Goal: Task Accomplishment & Management: Manage account settings

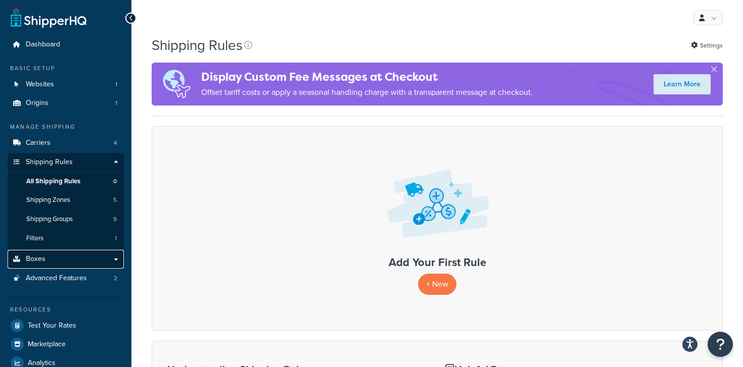
click at [68, 263] on link "Boxes" at bounding box center [66, 259] width 116 height 19
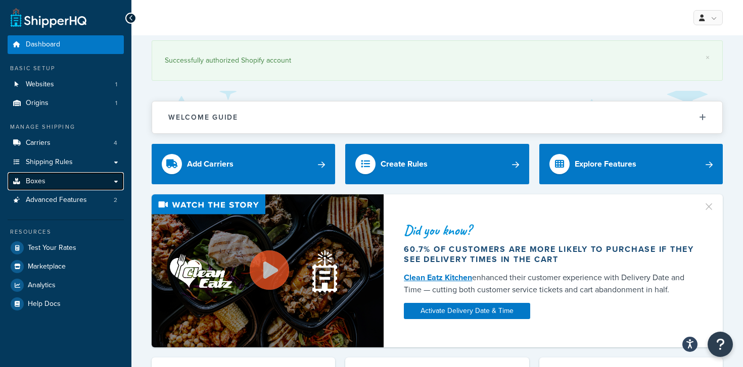
click at [70, 184] on link "Boxes" at bounding box center [66, 181] width 116 height 19
click at [114, 180] on link "Boxes" at bounding box center [66, 181] width 116 height 19
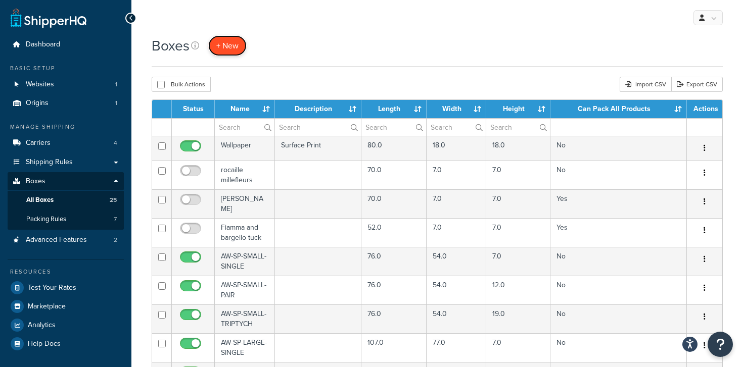
click at [227, 49] on span "+ New" at bounding box center [227, 46] width 22 height 12
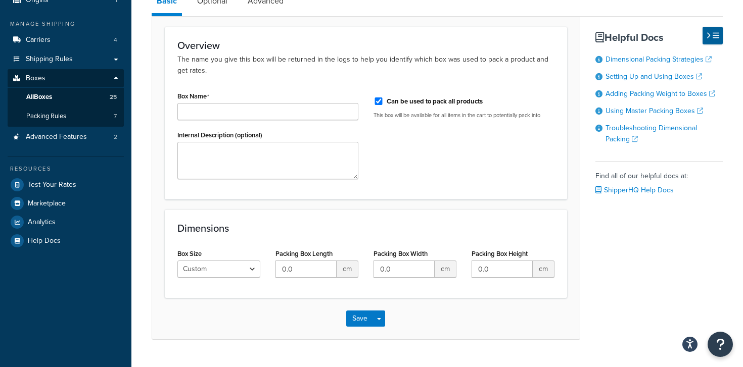
scroll to position [127, 0]
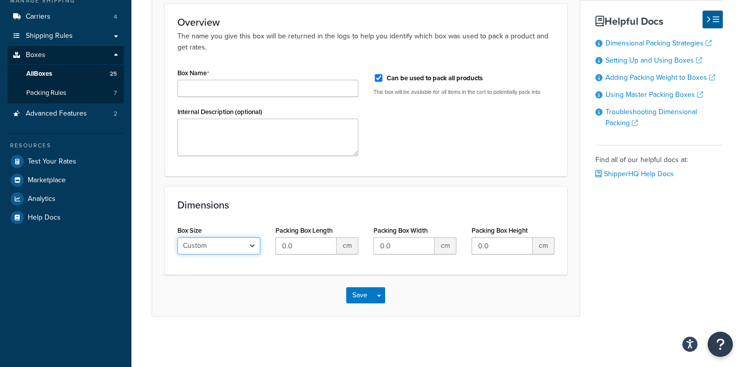
click at [242, 242] on select "Custom USPS Small Flat Box USPS Medium Flat Box USPS Large Flat Box USPS Flat E…" at bounding box center [218, 246] width 83 height 17
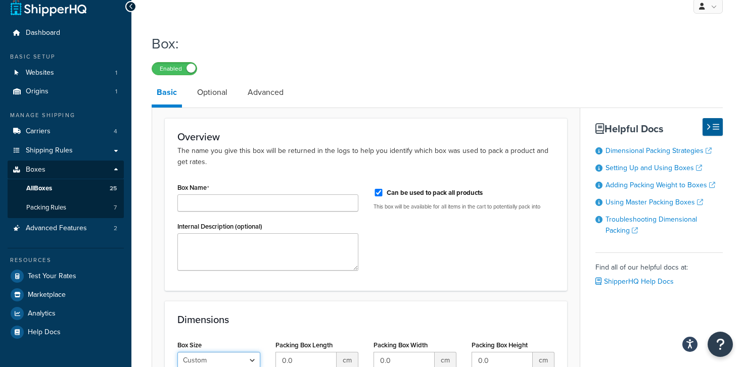
scroll to position [0, 0]
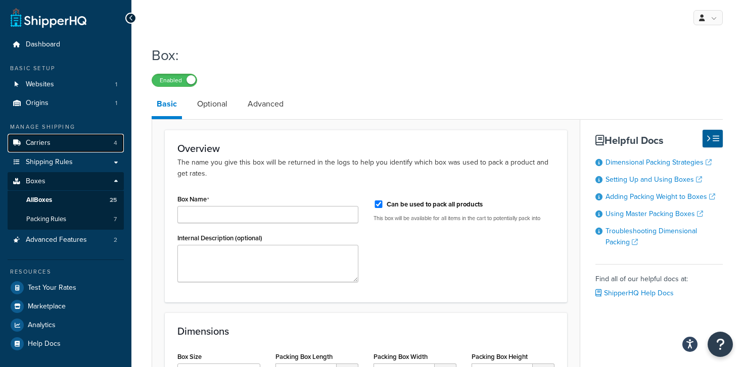
click at [79, 143] on link "Carriers 4" at bounding box center [66, 143] width 116 height 19
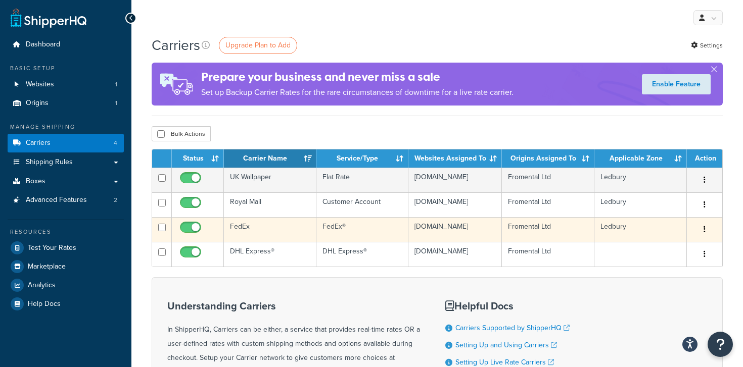
click at [244, 231] on td "FedEx" at bounding box center [270, 229] width 92 height 25
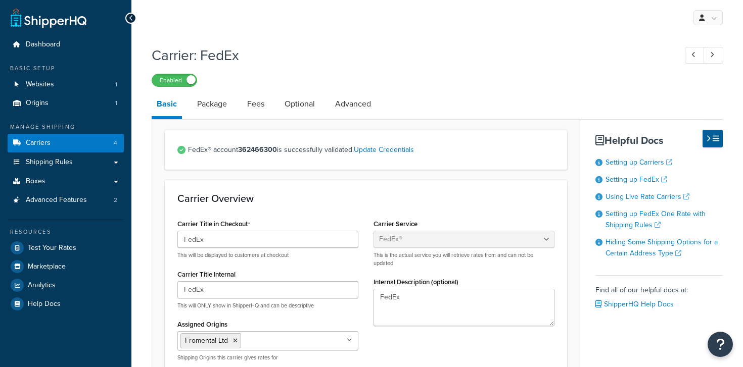
select select "fedEx"
select select "kg"
select select "CM"
select select "REGULAR_PICKUP"
select select "YOUR_PACKAGING"
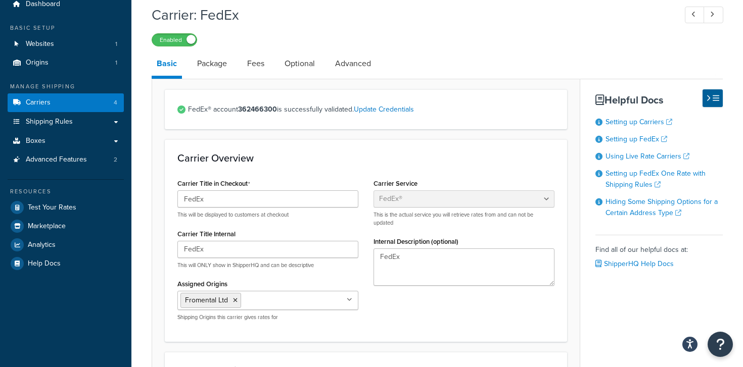
scroll to position [64, 0]
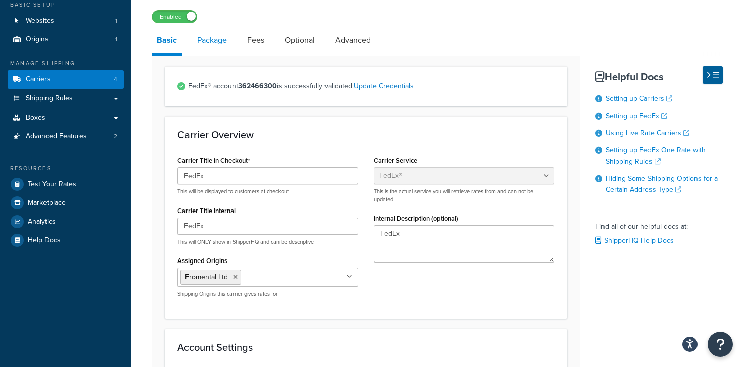
click at [221, 44] on link "Package" at bounding box center [212, 40] width 40 height 24
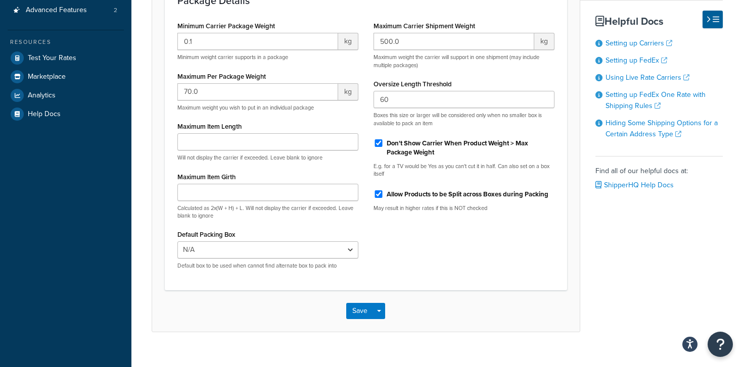
scroll to position [206, 0]
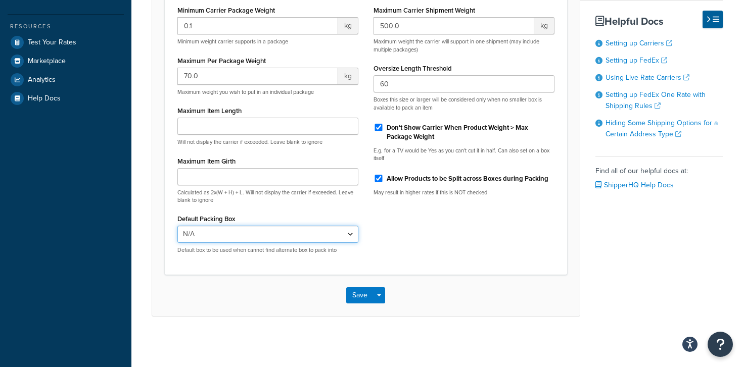
click at [276, 237] on select "N/A Wallpaper rocaille millefleurs AW-SP-SMALL-SINGLE AW-SP-SMALL-PAIR AW-SP-SM…" at bounding box center [267, 234] width 181 height 17
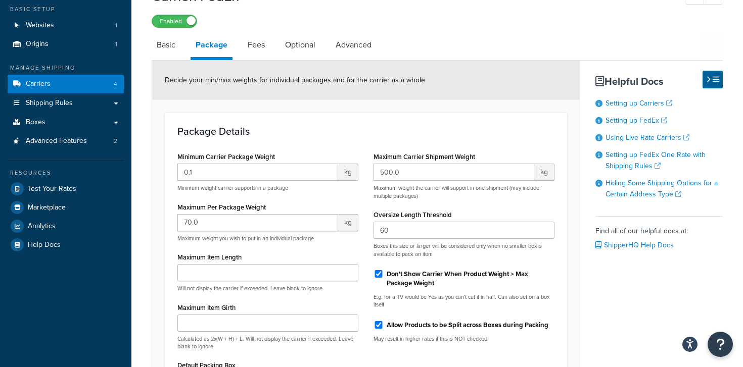
scroll to position [55, 0]
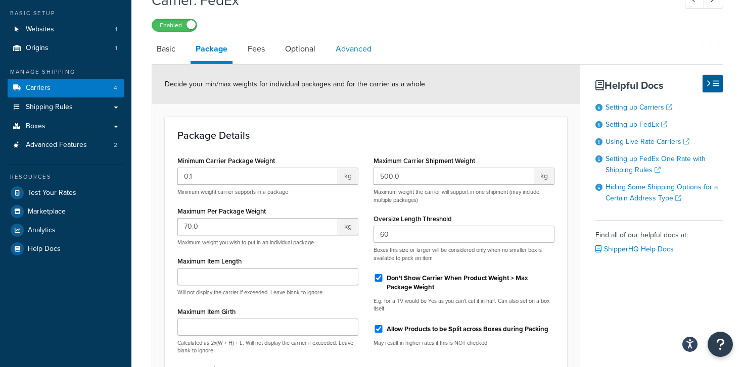
click at [347, 44] on link "Advanced" at bounding box center [354, 49] width 46 height 24
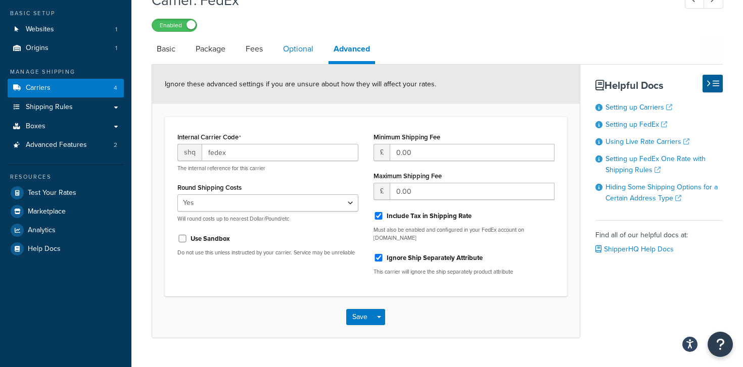
click at [310, 52] on link "Optional" at bounding box center [298, 49] width 40 height 24
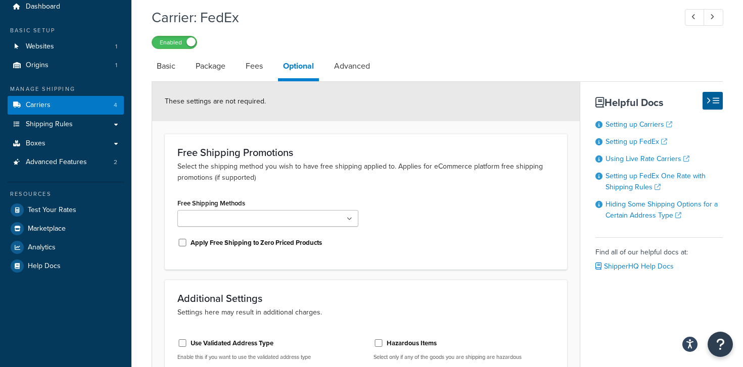
scroll to position [20, 0]
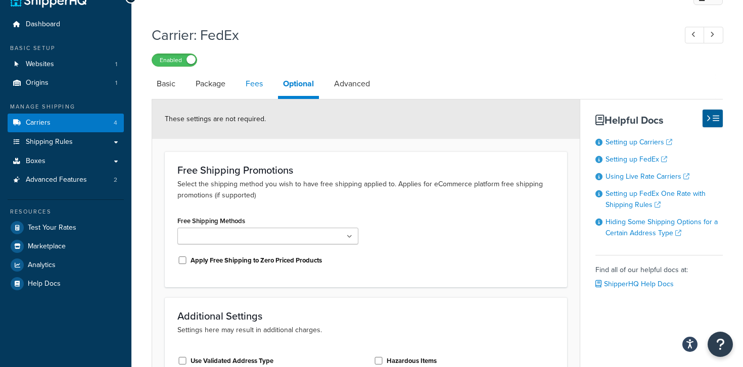
click at [253, 79] on link "Fees" at bounding box center [254, 84] width 27 height 24
select select "AFTER"
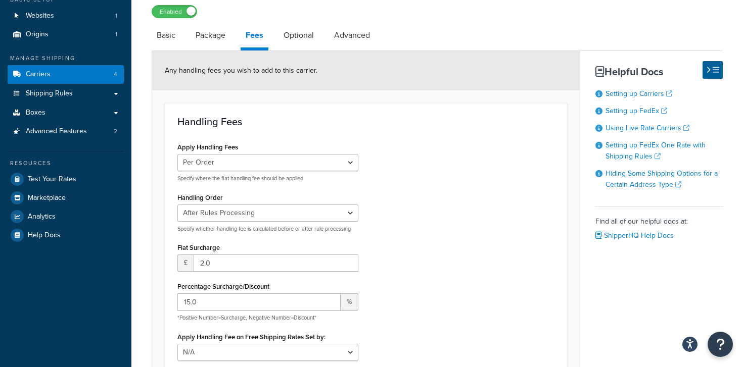
scroll to position [53, 0]
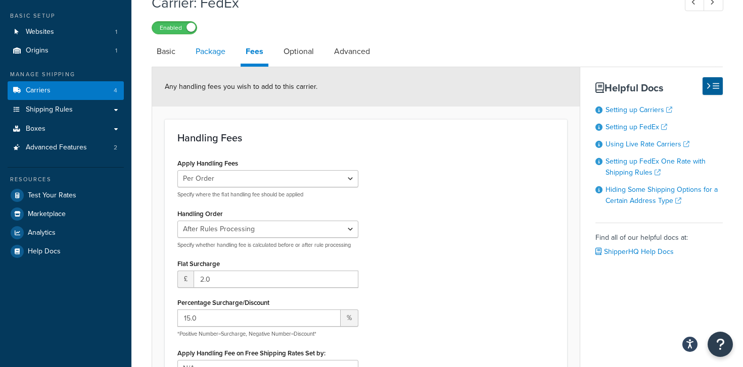
click at [211, 56] on link "Package" at bounding box center [211, 51] width 40 height 24
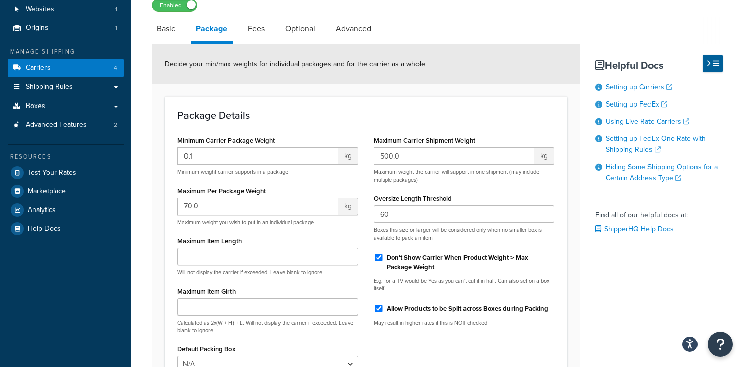
scroll to position [74, 0]
click at [175, 33] on link "Basic" at bounding box center [166, 30] width 29 height 24
select select "fedEx"
select select "kg"
select select "CM"
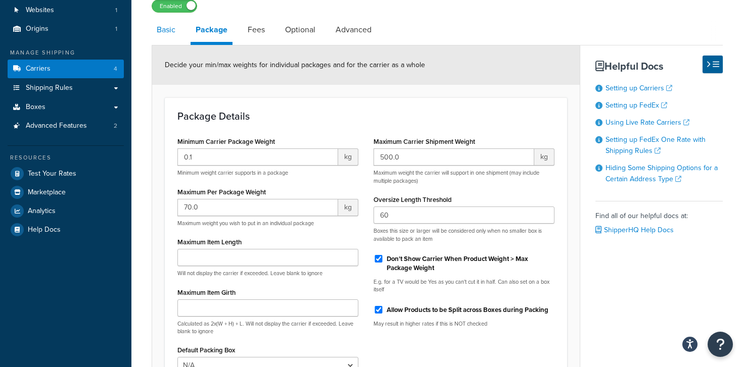
select select "REGULAR_PICKUP"
select select "YOUR_PACKAGING"
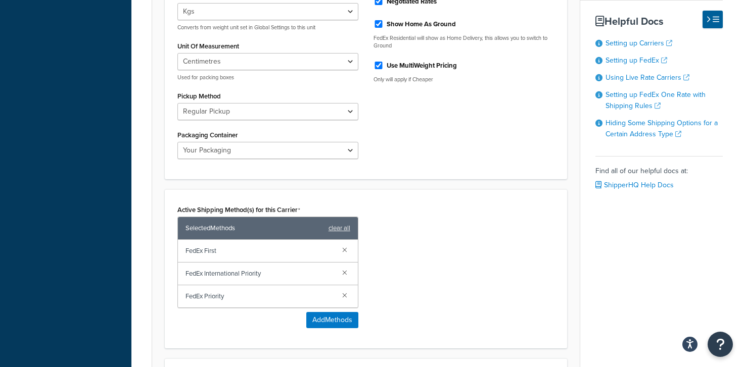
scroll to position [442, 0]
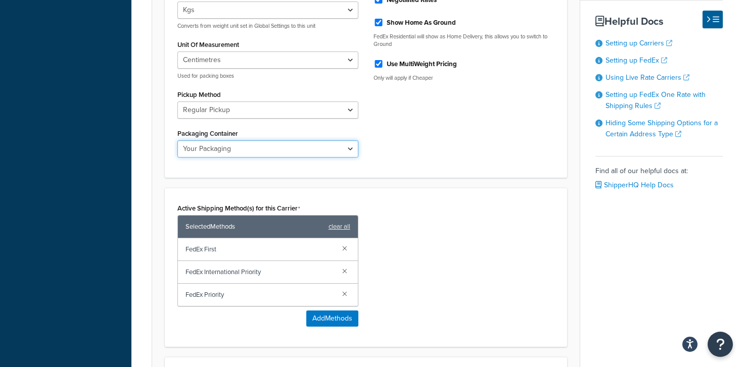
click at [235, 151] on select "FedEx 10kg Box FedEx 25kg Box FedEx Box FedEx Envelope FedEx Pak FedEx Tube You…" at bounding box center [267, 148] width 181 height 17
click at [243, 148] on select "FedEx 10kg Box FedEx 25kg Box FedEx Box FedEx Envelope FedEx Pak FedEx Tube You…" at bounding box center [267, 148] width 181 height 17
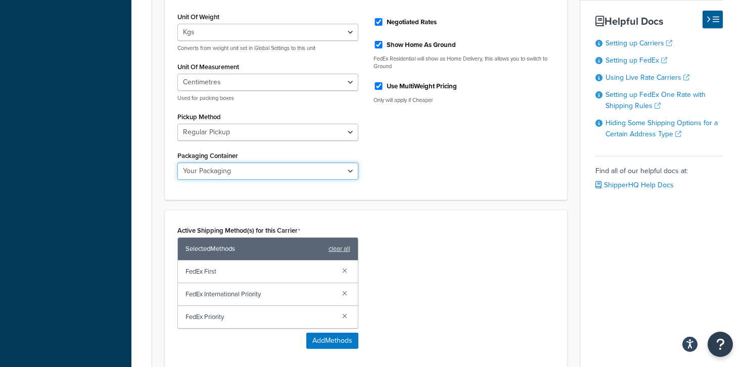
click at [289, 177] on select "FedEx 10kg Box FedEx 25kg Box FedEx Box FedEx Envelope FedEx Pak FedEx Tube You…" at bounding box center [267, 171] width 181 height 17
click at [309, 180] on select "FedEx 10kg Box FedEx 25kg Box FedEx Box FedEx Envelope FedEx Pak FedEx Tube You…" at bounding box center [267, 171] width 181 height 17
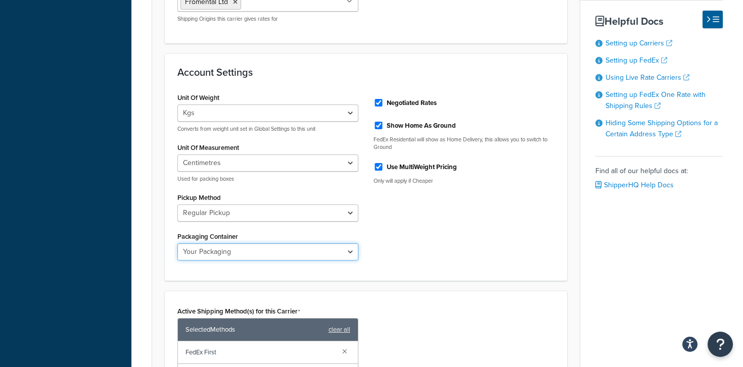
scroll to position [338, 0]
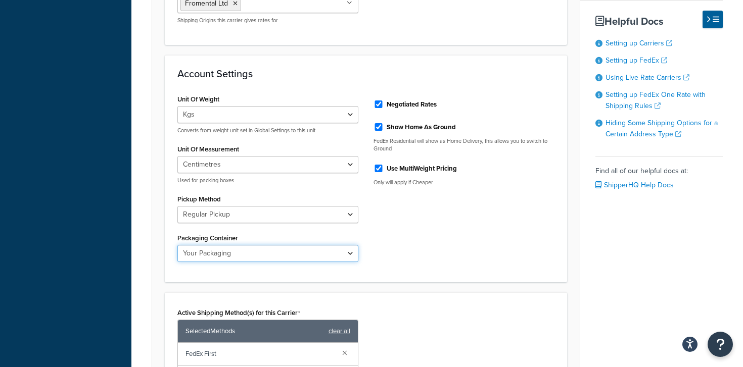
click at [307, 256] on select "FedEx 10kg Box FedEx 25kg Box FedEx Box FedEx Envelope FedEx Pak FedEx Tube You…" at bounding box center [267, 253] width 181 height 17
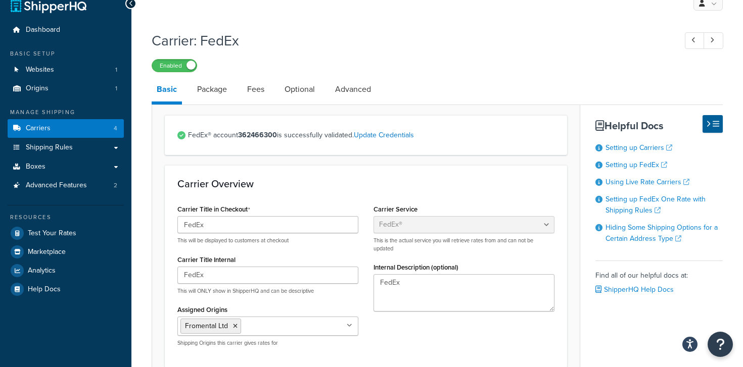
scroll to position [14, 0]
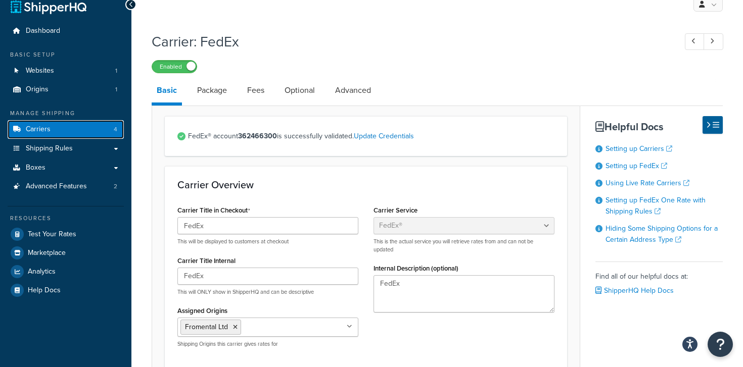
click at [63, 127] on link "Carriers 4" at bounding box center [66, 129] width 116 height 19
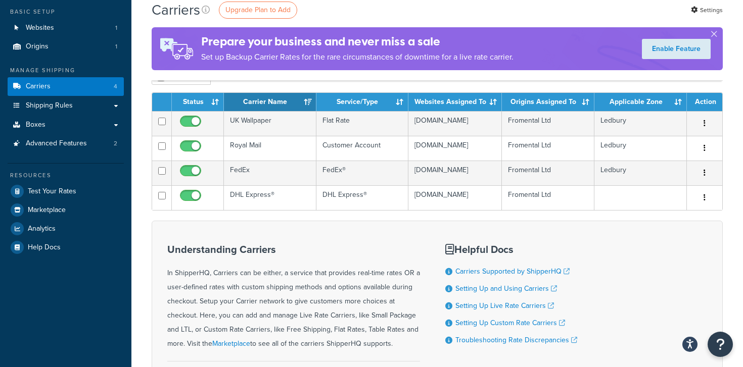
scroll to position [56, 0]
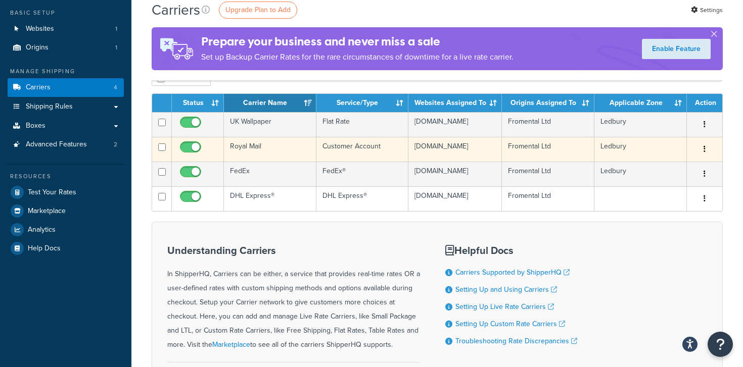
click at [243, 155] on td "Royal Mail" at bounding box center [270, 149] width 92 height 25
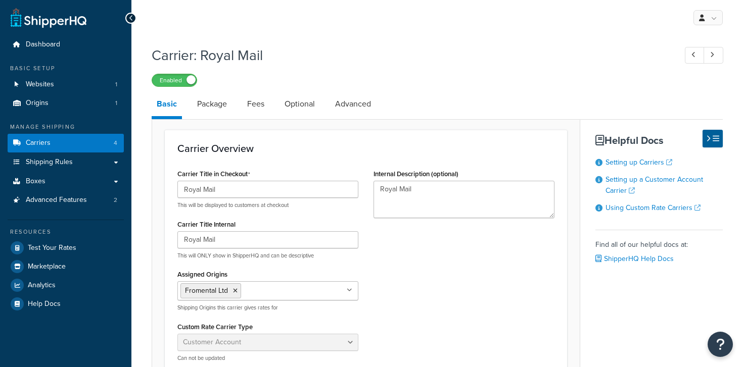
select select "customerAccount"
click at [70, 144] on link "Carriers 4" at bounding box center [66, 143] width 116 height 19
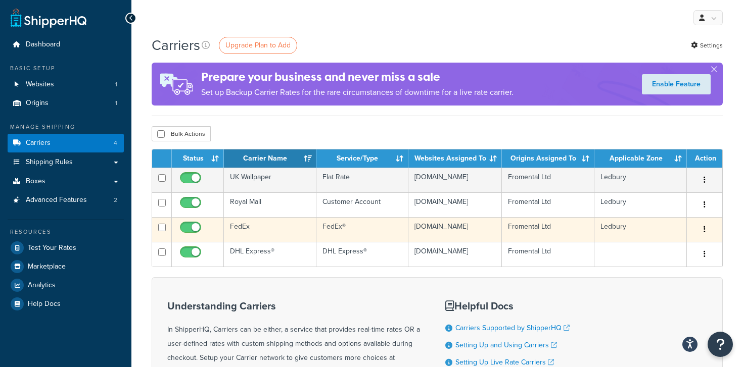
click at [704, 233] on icon "button" at bounding box center [705, 229] width 2 height 7
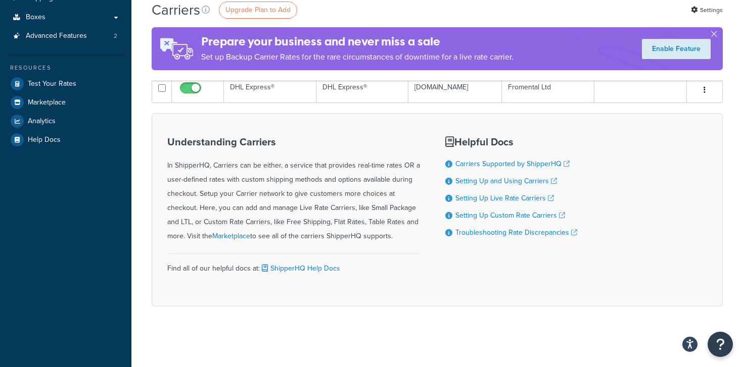
scroll to position [181, 0]
click at [482, 218] on link "Setting Up Custom Rate Carriers" at bounding box center [510, 215] width 110 height 11
